Goal: Transaction & Acquisition: Purchase product/service

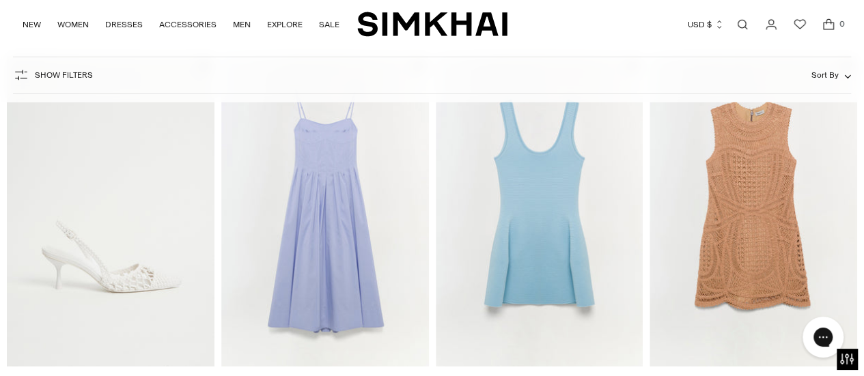
scroll to position [15323, 0]
click at [0, 0] on img "Larina Dress" at bounding box center [0, 0] width 0 height 0
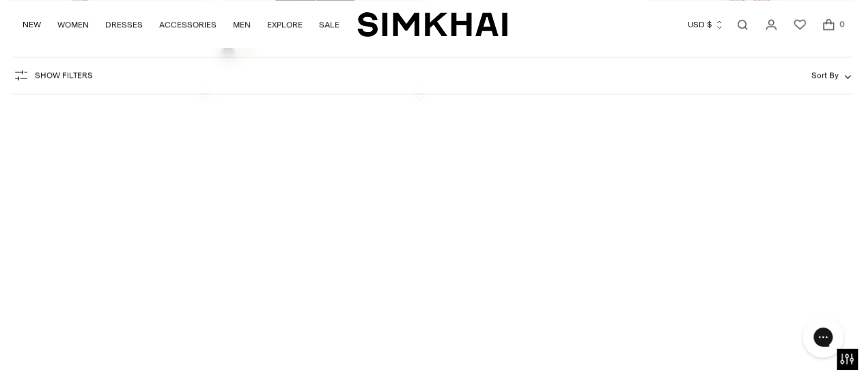
scroll to position [19226, 0]
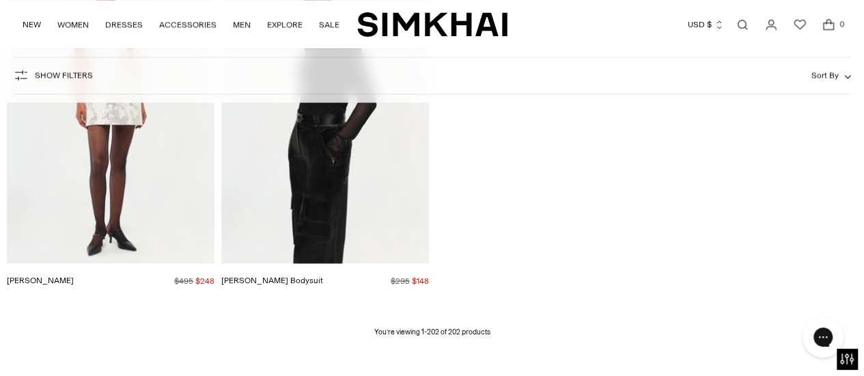
click at [0, 0] on img "Lydia Dress" at bounding box center [0, 0] width 0 height 0
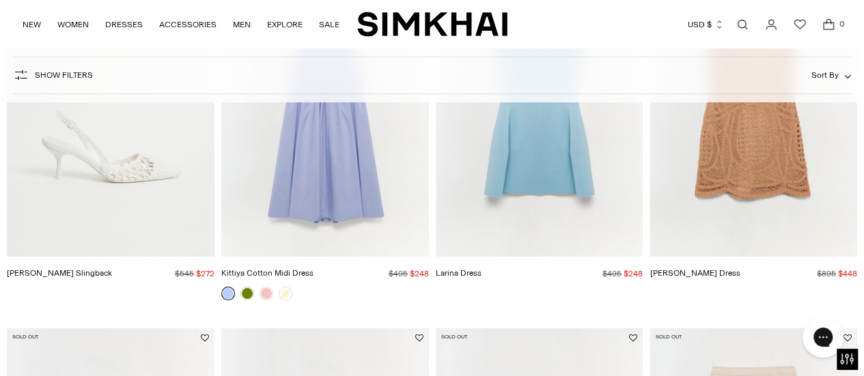
scroll to position [15433, 0]
click at [0, 0] on img "Larina Dress" at bounding box center [0, 0] width 0 height 0
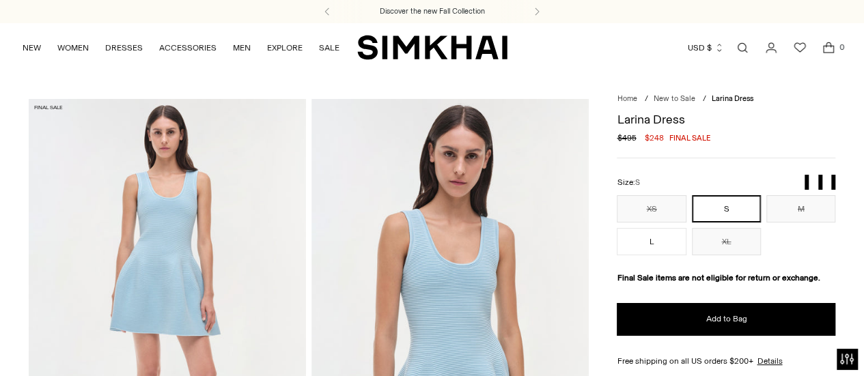
click at [715, 208] on button "S" at bounding box center [726, 208] width 69 height 27
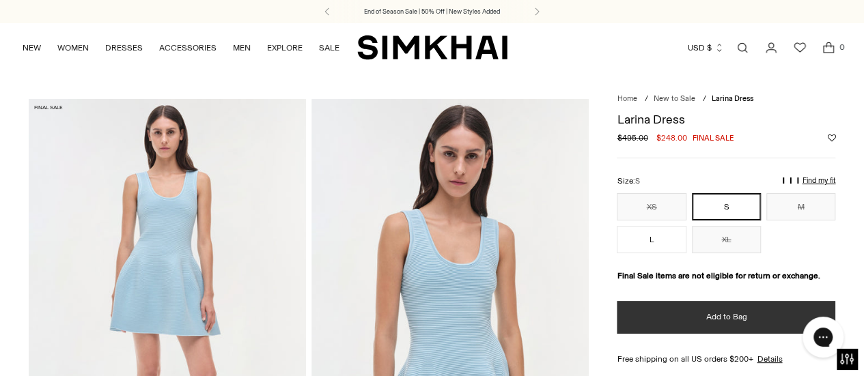
click at [718, 316] on span "Add to Bag" at bounding box center [725, 317] width 41 height 12
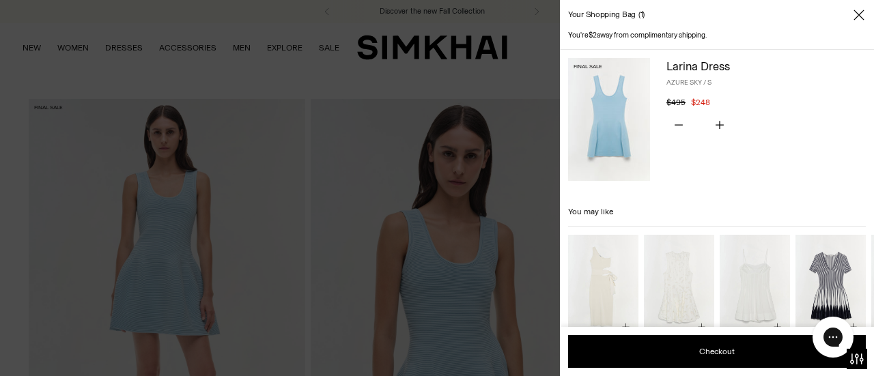
click at [856, 15] on icon "Close" at bounding box center [858, 15] width 11 height 14
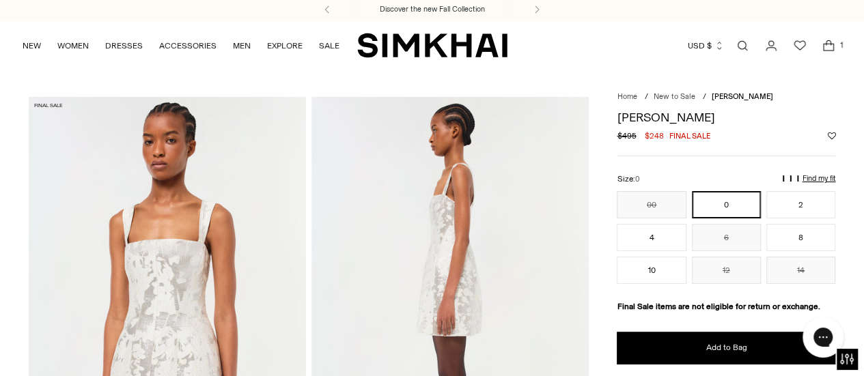
scroll to position [14, 0]
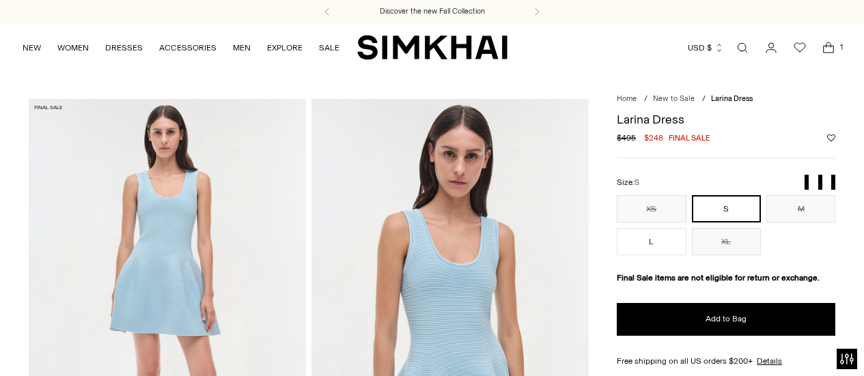
click at [718, 206] on button "S" at bounding box center [726, 208] width 69 height 27
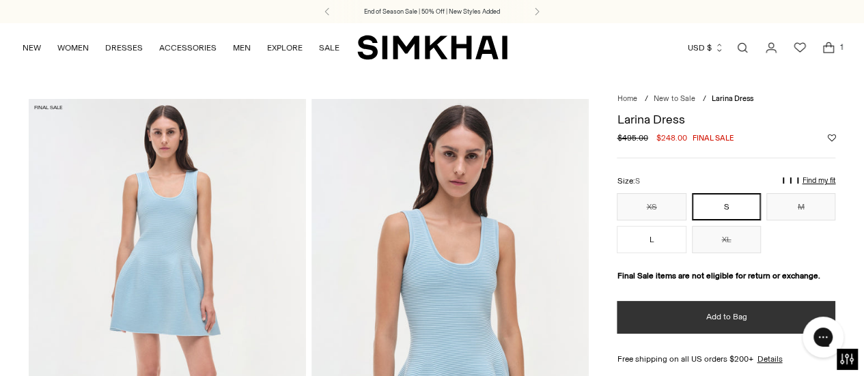
click at [710, 313] on span "Add to Bag" at bounding box center [725, 317] width 41 height 12
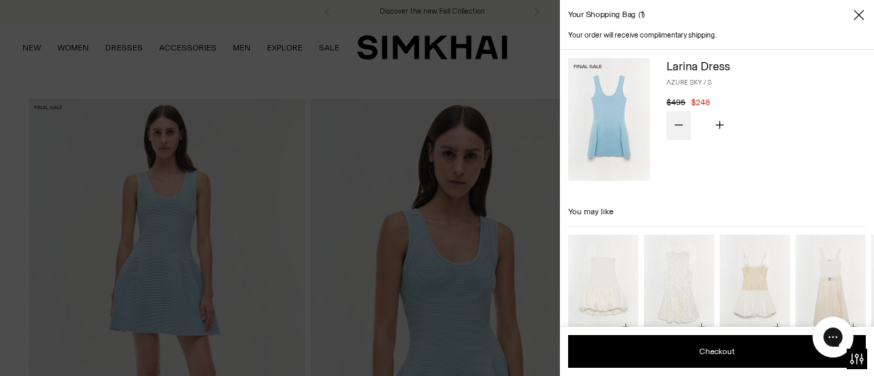
click at [681, 121] on icon "Subtract product quantity" at bounding box center [679, 125] width 8 height 8
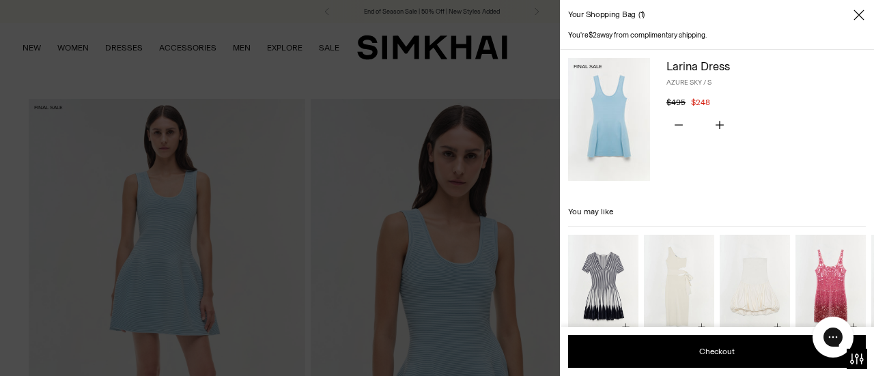
click at [858, 11] on icon "Close" at bounding box center [858, 15] width 11 height 14
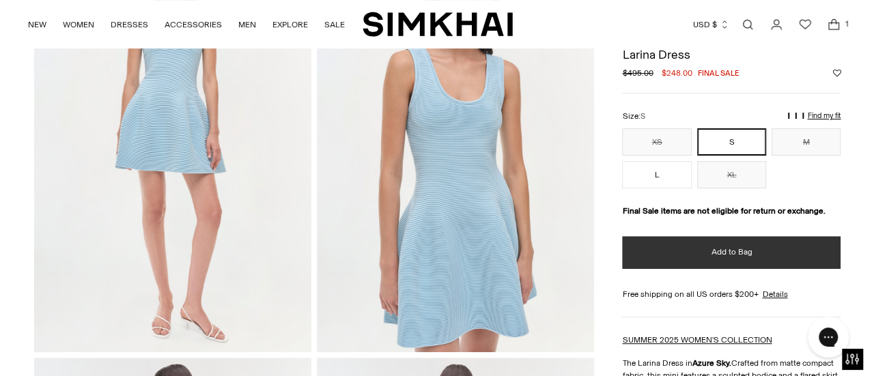
scroll to position [1, 0]
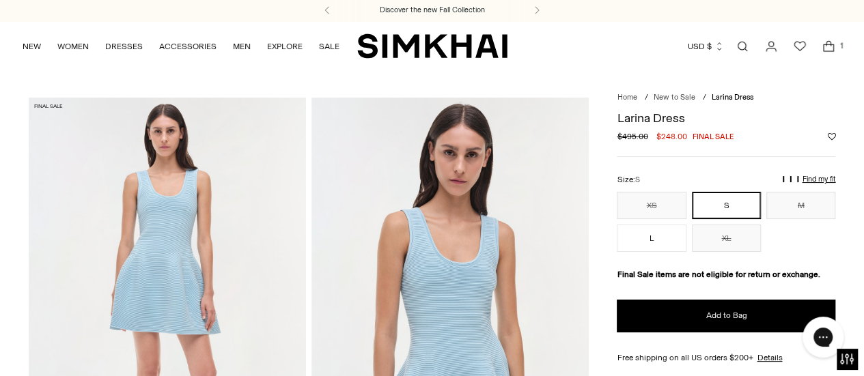
click at [823, 47] on icon "Open cart modal" at bounding box center [828, 47] width 19 height 14
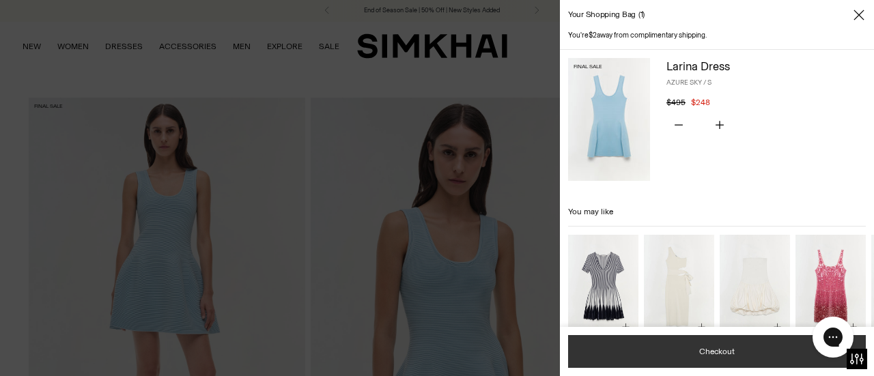
click at [705, 354] on button "Checkout" at bounding box center [717, 351] width 298 height 33
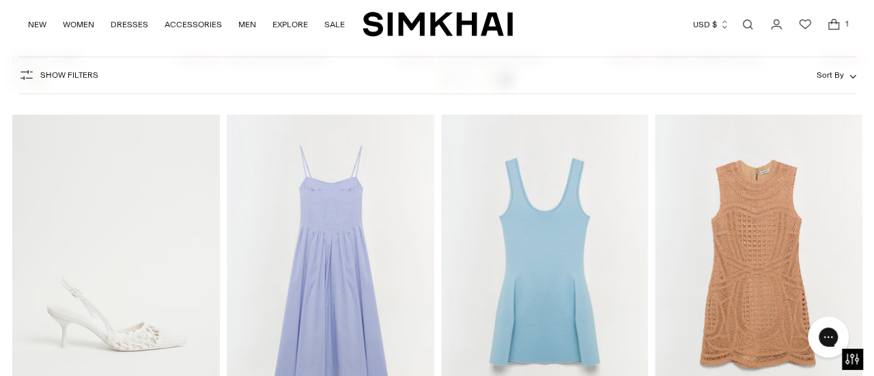
scroll to position [15263, 0]
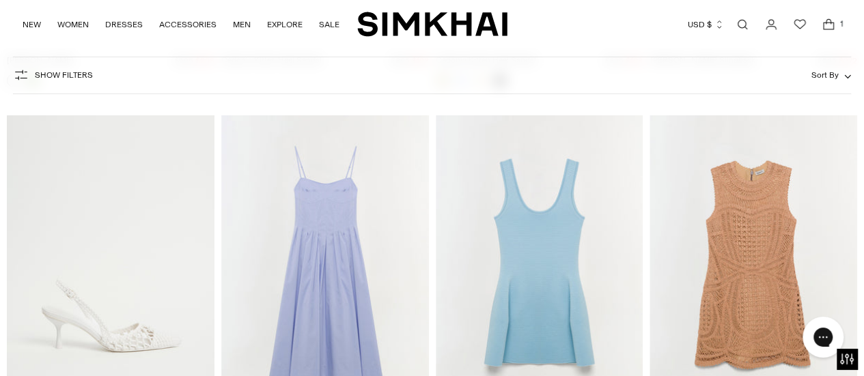
click at [829, 24] on icon "Open cart modal" at bounding box center [828, 25] width 19 height 14
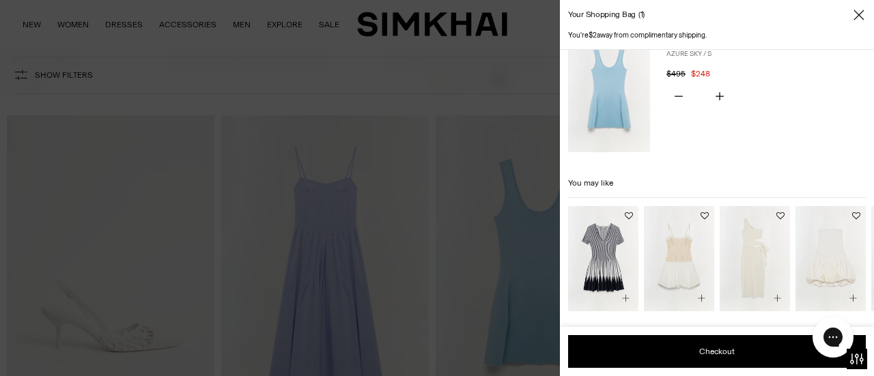
scroll to position [27, 0]
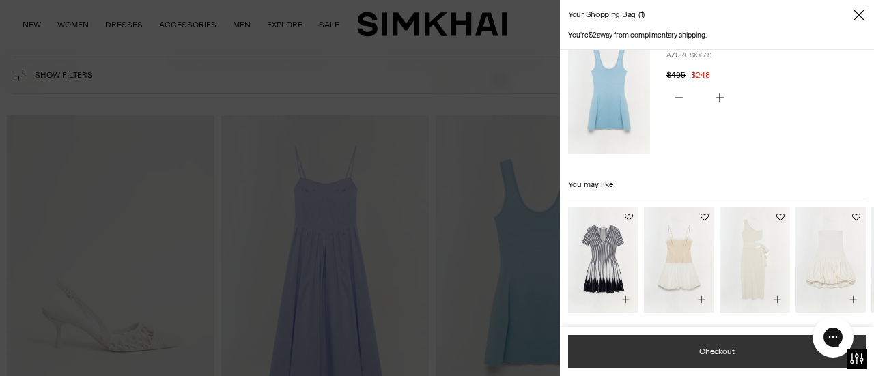
click at [714, 355] on button "Checkout" at bounding box center [717, 351] width 298 height 33
